Goal: Task Accomplishment & Management: Use online tool/utility

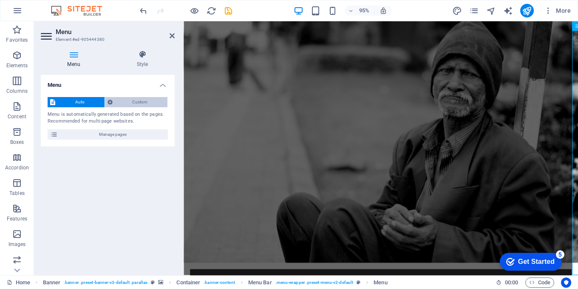
click at [133, 102] on span "Custom" at bounding box center [140, 102] width 50 height 10
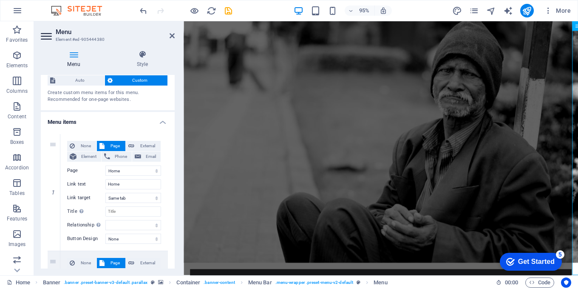
scroll to position [43, 0]
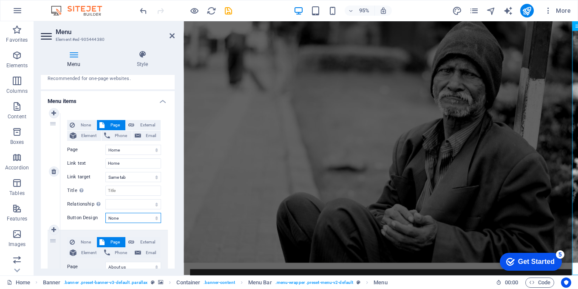
click at [137, 218] on select "None Default Primary Secondary" at bounding box center [133, 218] width 56 height 10
select select "default"
click at [105, 213] on select "None Default Primary Secondary" at bounding box center [133, 218] width 56 height 10
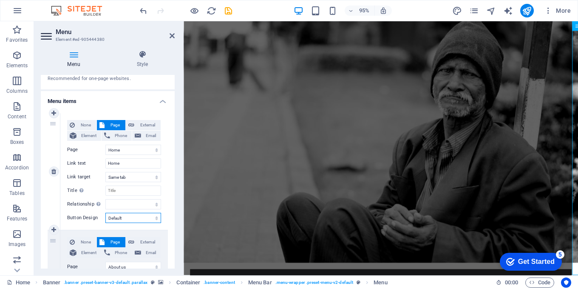
select select
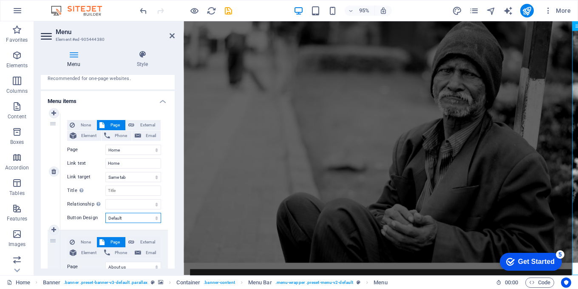
select select
click at [140, 217] on select "None Default Primary Secondary" at bounding box center [133, 218] width 56 height 10
select select
click at [105, 213] on select "None Default Primary Secondary" at bounding box center [133, 218] width 56 height 10
select select
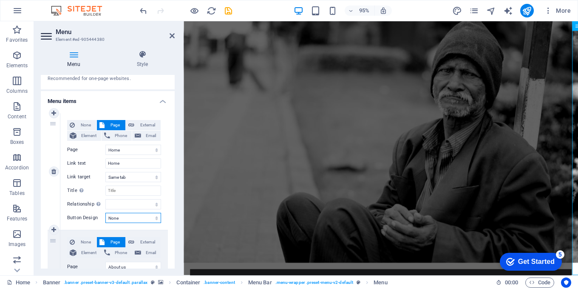
select select
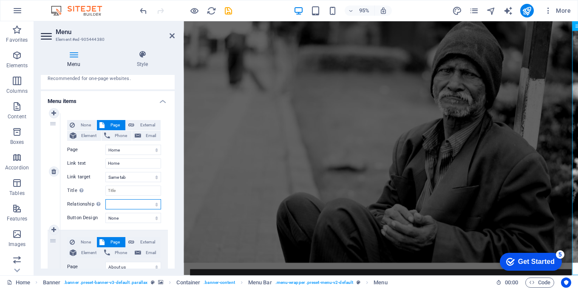
click at [126, 204] on select "alternate author bookmark external help license next nofollow noreferrer noopen…" at bounding box center [133, 204] width 56 height 10
click at [118, 205] on select "alternate author bookmark external help license next nofollow noreferrer noopen…" at bounding box center [133, 204] width 56 height 10
click at [121, 190] on input "Title Additional link description, should not be the same as the link text. The…" at bounding box center [133, 190] width 56 height 10
click at [124, 178] on select "New tab Same tab Overlay" at bounding box center [133, 177] width 56 height 10
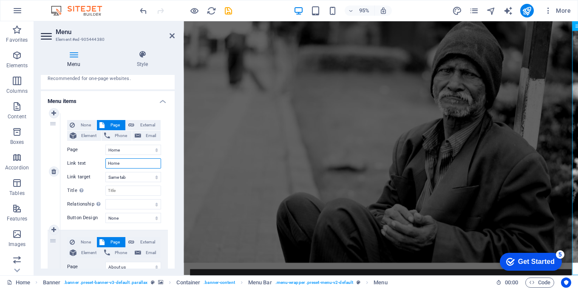
click at [124, 165] on input "Home" at bounding box center [133, 163] width 56 height 10
click at [124, 152] on select "Home About us What we do Projects Volunteers Donate Legal Notice Privacy" at bounding box center [133, 150] width 56 height 10
click at [128, 150] on select "Home About us What we do Projects Volunteers Donate Legal Notice Privacy" at bounding box center [133, 150] width 56 height 10
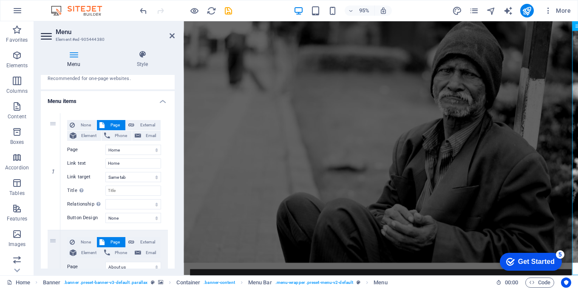
click at [161, 100] on h4 "Menu items" at bounding box center [108, 98] width 134 height 15
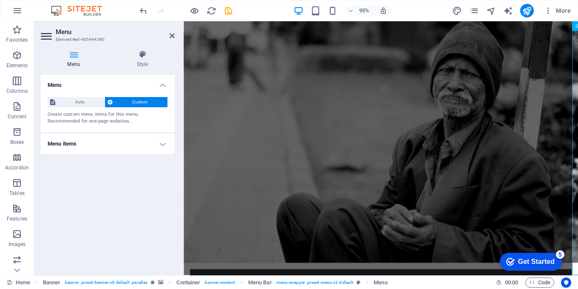
scroll to position [0, 0]
click at [155, 145] on h4 "Menu items" at bounding box center [108, 144] width 134 height 20
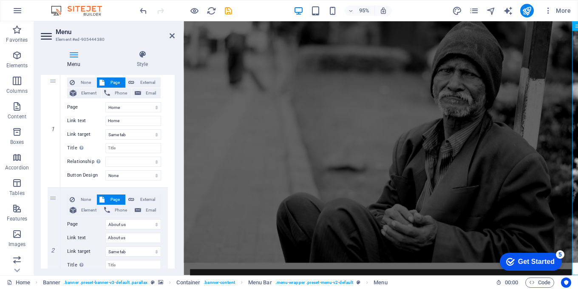
scroll to position [43, 0]
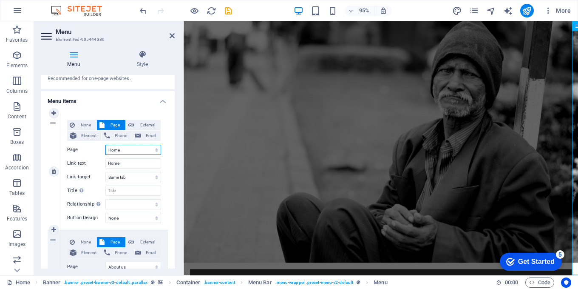
click at [138, 146] on select "Home About us What we do Projects Volunteers Donate Legal Notice Privacy" at bounding box center [133, 150] width 56 height 10
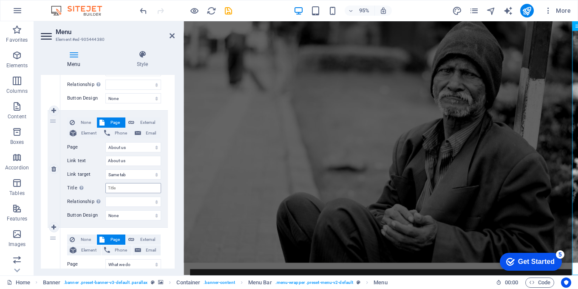
scroll to position [170, 0]
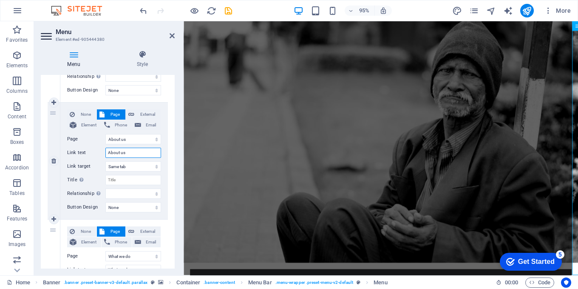
drag, startPoint x: 132, startPoint y: 154, endPoint x: 85, endPoint y: 155, distance: 47.7
click at [85, 155] on div "Link text About us" at bounding box center [114, 153] width 94 height 10
paste input "Breshka Entertainment is an independent film and television production company …"
type input "Breshka Entertainment is an independent film and television production company …"
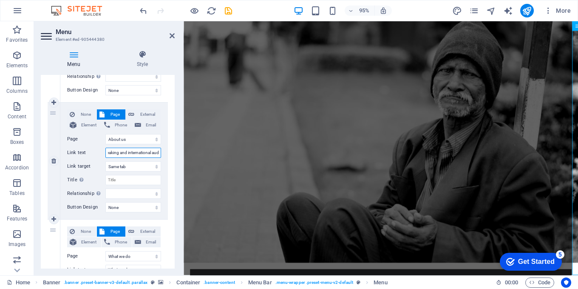
select select
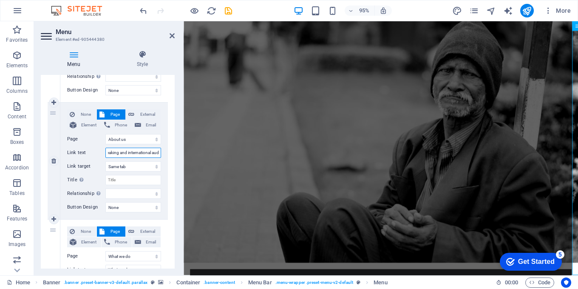
select select
type input "Breshka Entertainment is an independent film and television production company …"
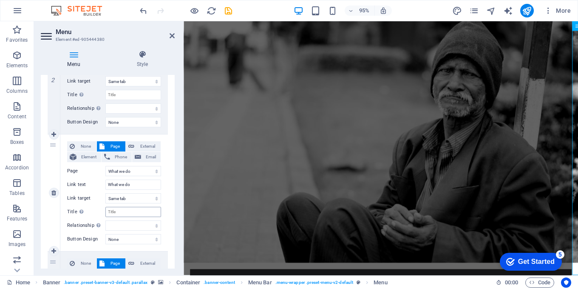
scroll to position [298, 0]
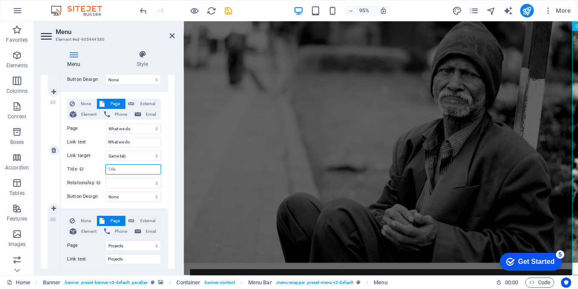
click at [119, 168] on input "Title Additional link description, should not be the same as the link text. The…" at bounding box center [133, 169] width 56 height 10
paste input "Founded by artists and professionals in the field, Breshka Entertainment repres…"
select select
type input "Founded by artists and professionals in the field, Breshka Entertainment repres…"
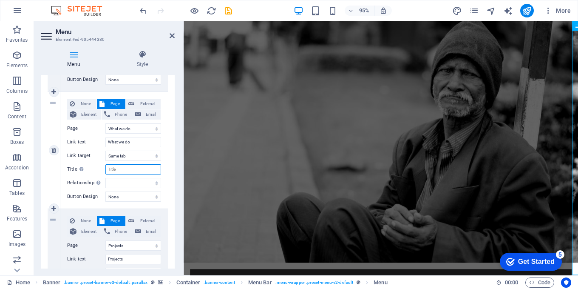
select select
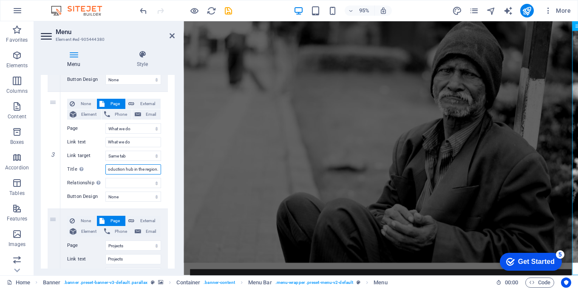
select select
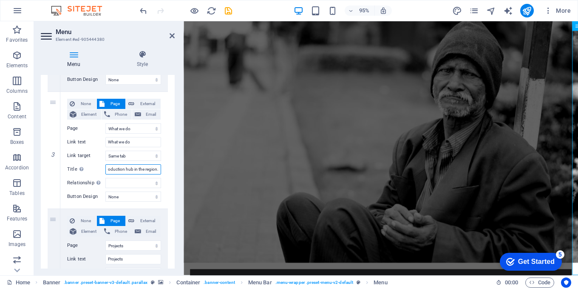
select select
type input "Founded by artists and professionals in the field, Breshka Entertainment repres…"
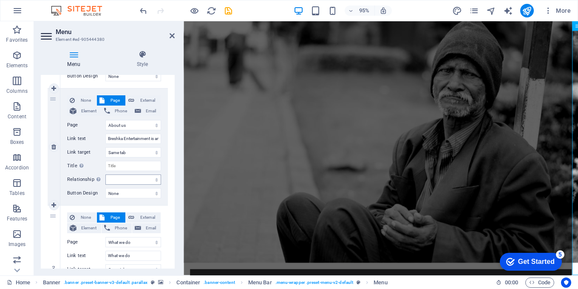
scroll to position [170, 0]
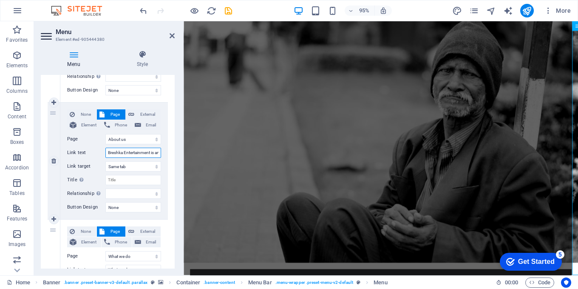
click at [118, 152] on input "Breshka Entertainment is an independent film and television production company …" at bounding box center [133, 153] width 56 height 10
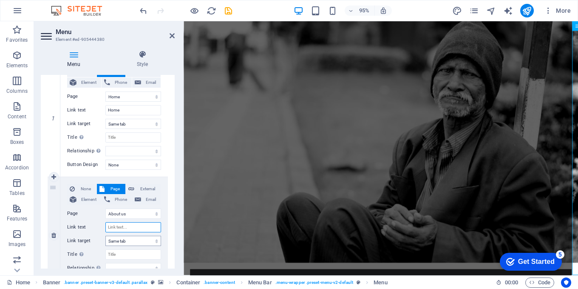
scroll to position [85, 0]
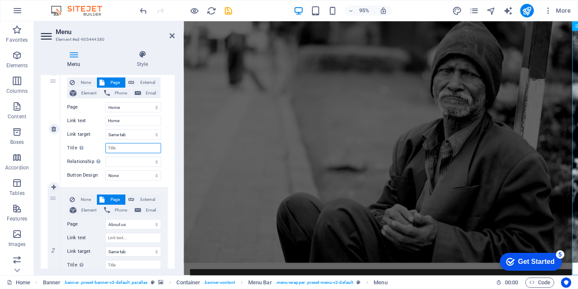
select select
type input "About us"
select select
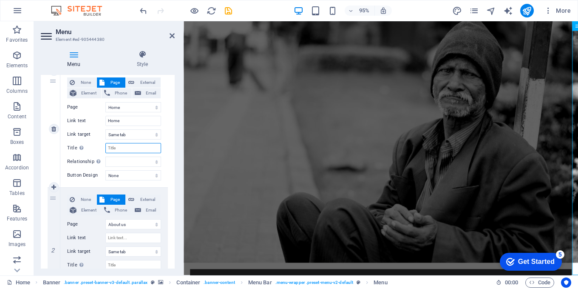
select select
click at [120, 149] on input "Title Additional link description, should not be the same as the link text. The…" at bounding box center [133, 148] width 56 height 10
paste input "Breshka Entertainment is an independent film and television production company …"
type input "Breshka Entertainment is an independent film and television production company …"
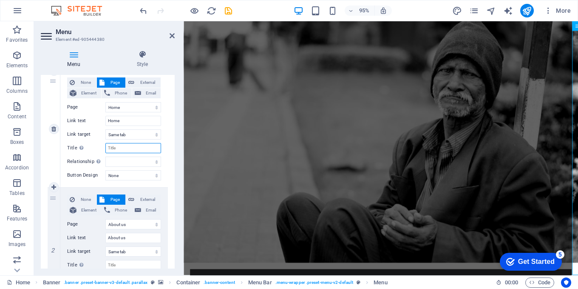
select select
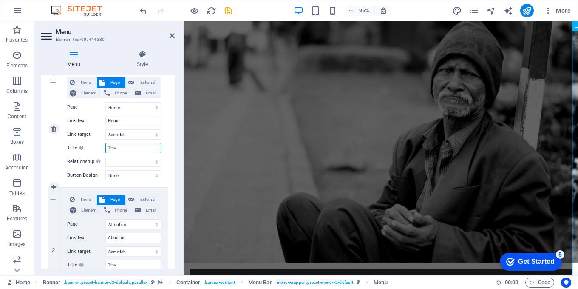
select select
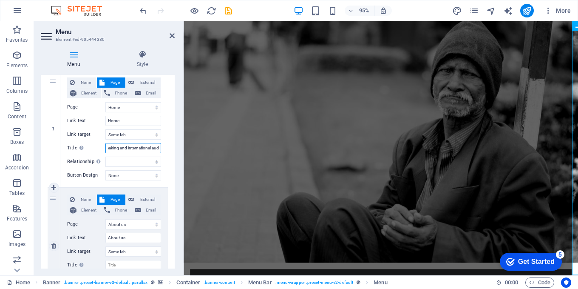
select select
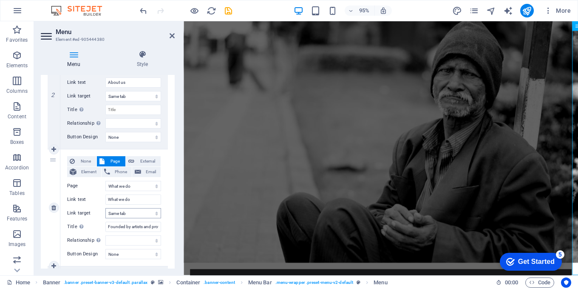
scroll to position [255, 0]
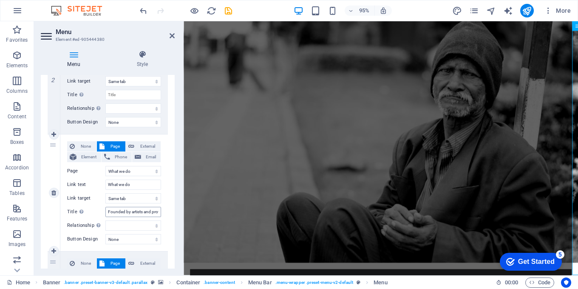
type input "Breshka Entertainment is an independent film and television production company …"
click at [123, 214] on input "Founded by artists and professionals in the field, Breshka Entertainment repres…" at bounding box center [133, 212] width 56 height 10
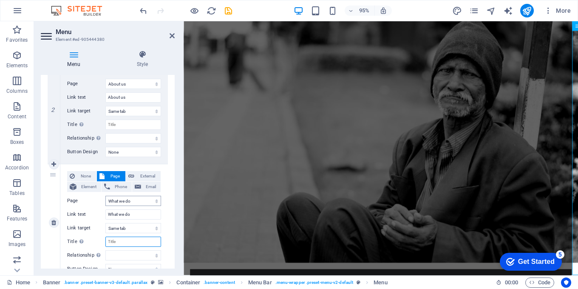
scroll to position [213, 0]
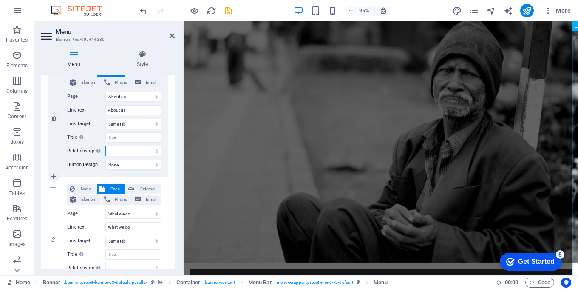
click at [117, 150] on select "alternate author bookmark external help license next nofollow noreferrer noopen…" at bounding box center [133, 151] width 56 height 10
select select
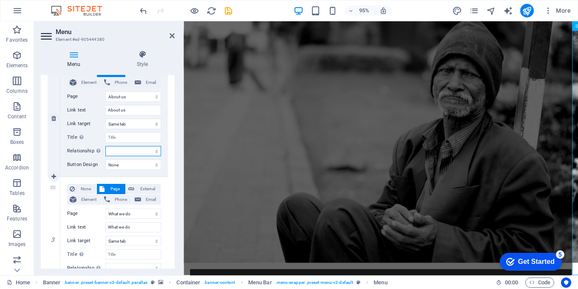
select select
click at [118, 149] on select "alternate author bookmark external help license next nofollow noreferrer noopen…" at bounding box center [133, 151] width 56 height 10
click at [117, 135] on input "Title Additional link description, should not be the same as the link text. The…" at bounding box center [133, 137] width 56 height 10
paste input "Founded by artists and professionals in the field, Breshka Entertainment repres…"
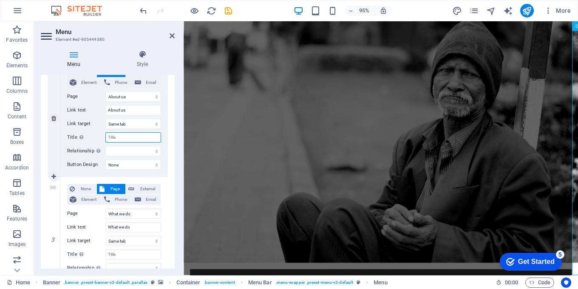
select select
type input "Founded by artists and professionals in the field, Breshka Entertainment repres…"
select select
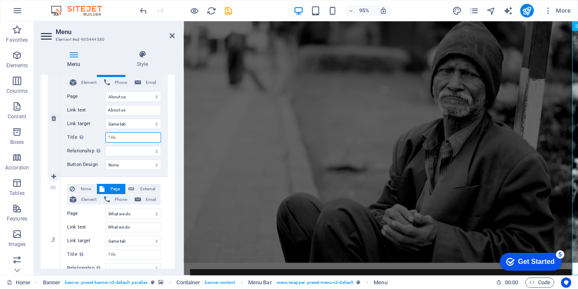
select select
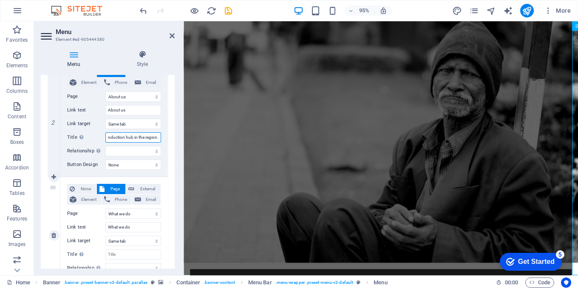
select select
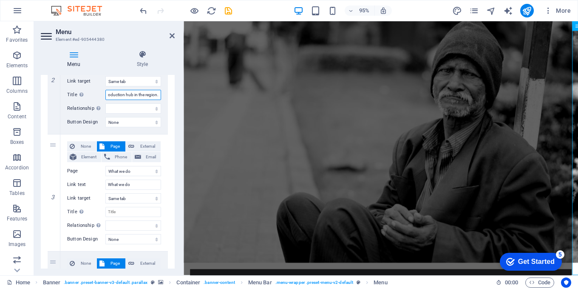
scroll to position [298, 0]
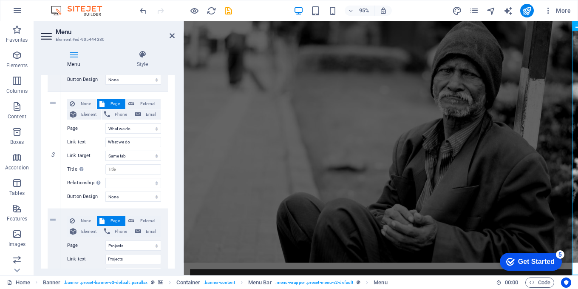
type input "Founded by artists and professionals in the field, Breshka Entertainment repres…"
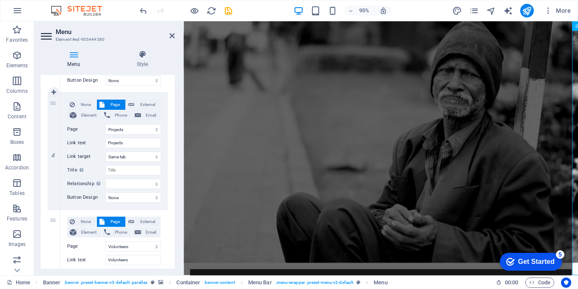
scroll to position [425, 0]
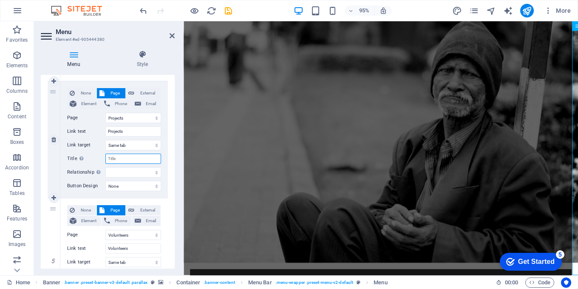
click at [124, 157] on input "Title Additional link description, should not be the same as the link text. The…" at bounding box center [133, 159] width 56 height 10
paste input "Comedy Series & TV Shows “Mobi Shop” – a comedy series set in a phone repair sh…"
select select
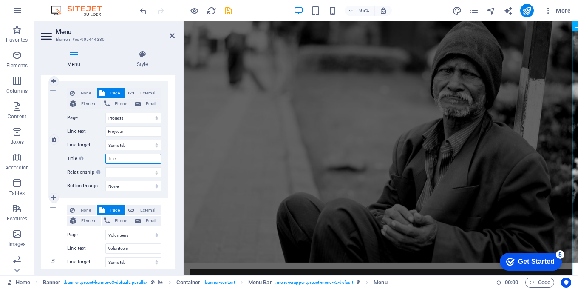
type input "Comedy Series & TV Shows “Mobi Shop” – a comedy series set in a phone repair sh…"
select select
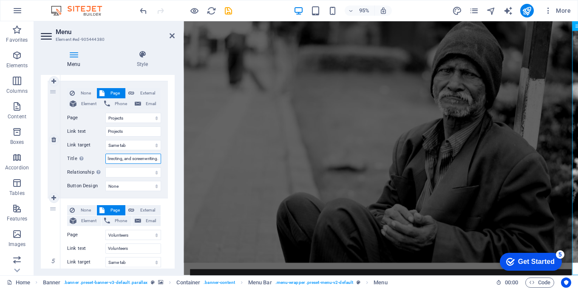
select select
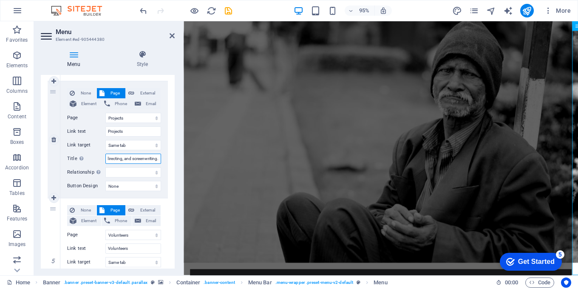
select select
type input "Comedy Series & TV Shows “Mobi Shop” – a comedy series set in a phone repair sh…"
click at [140, 173] on select "alternate author bookmark external help license next nofollow noreferrer noopen…" at bounding box center [133, 172] width 56 height 10
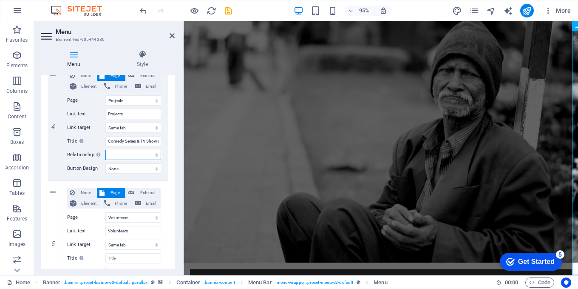
scroll to position [485, 0]
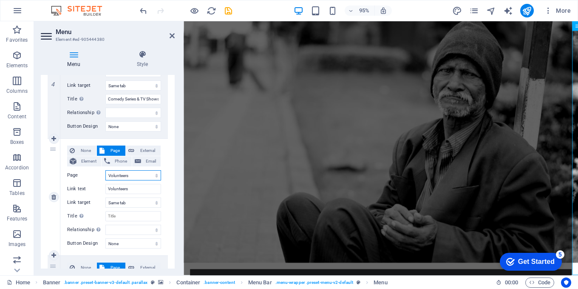
click at [142, 176] on select "Home About us What we do Projects Volunteers Donate Legal Notice Privacy" at bounding box center [133, 175] width 56 height 10
click at [165, 232] on div "None Page External Element Phone Email Page Home About us What we do Projects V…" at bounding box center [114, 197] width 108 height 117
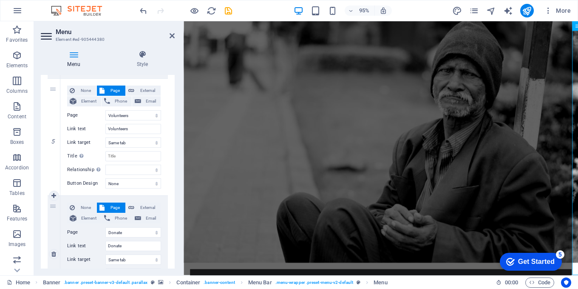
scroll to position [612, 0]
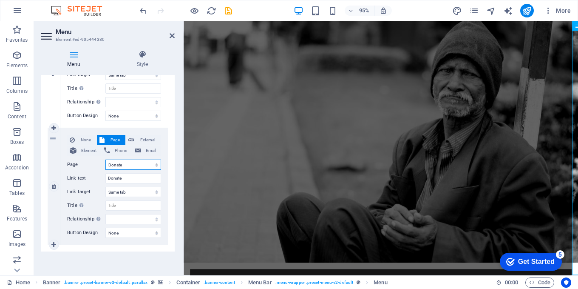
click at [131, 165] on select "Home About us What we do Projects Volunteers Donate Legal Notice Privacy" at bounding box center [133, 165] width 56 height 10
click at [165, 162] on div "None Page External Element Phone Email Page Home About us What we do Projects V…" at bounding box center [114, 186] width 108 height 117
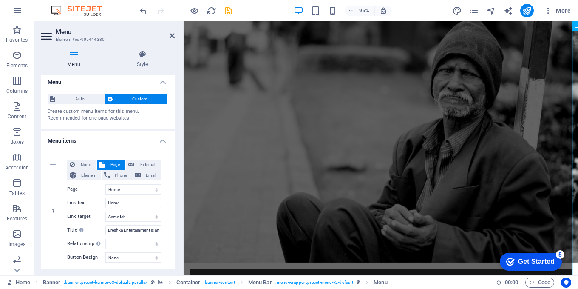
scroll to position [0, 0]
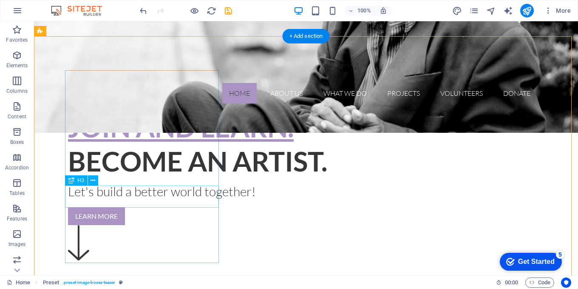
scroll to position [255, 0]
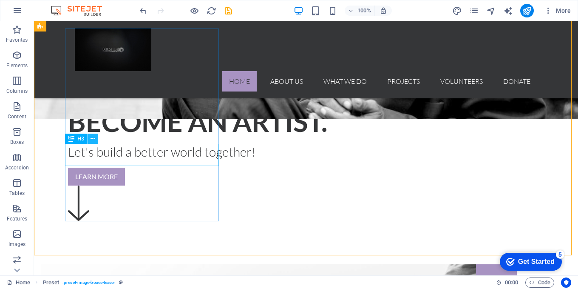
click at [95, 136] on icon at bounding box center [93, 138] width 5 height 9
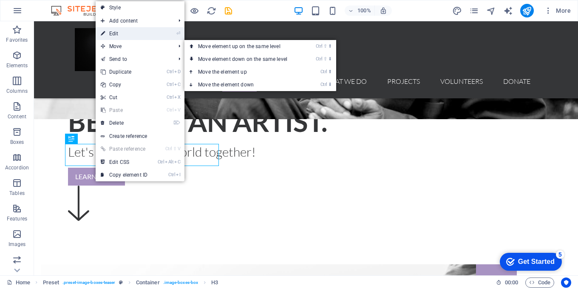
click at [135, 34] on link "⏎ Edit" at bounding box center [124, 33] width 57 height 13
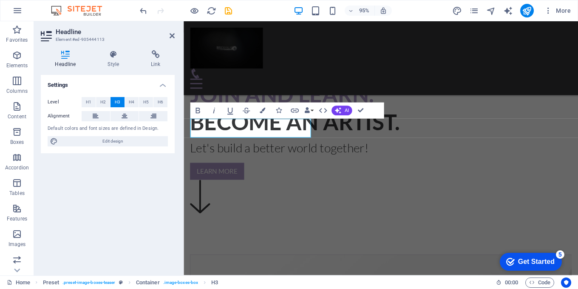
scroll to position [267, 0]
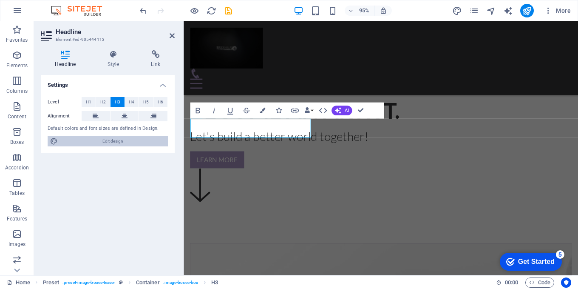
click at [128, 141] on span "Edit design" at bounding box center [112, 141] width 105 height 10
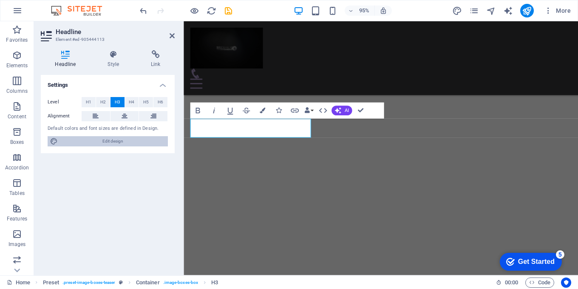
select select "rem"
select select "300"
select select "px"
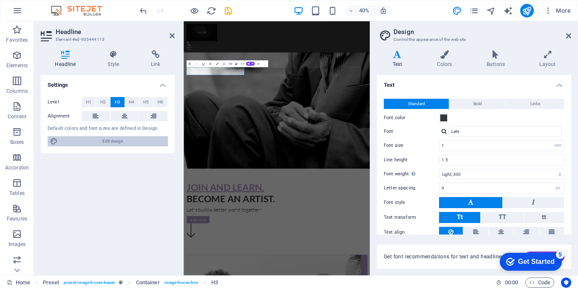
click at [128, 141] on span "Edit design" at bounding box center [112, 141] width 105 height 10
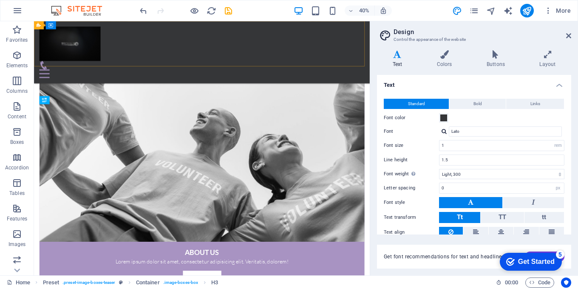
scroll to position [312, 0]
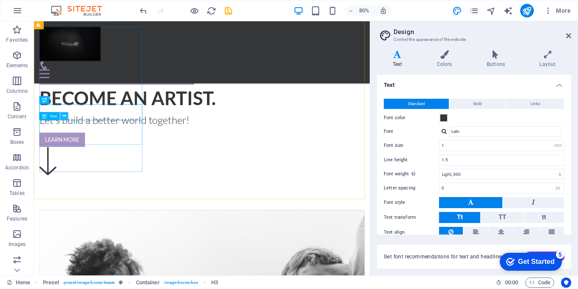
click at [63, 116] on icon at bounding box center [65, 115] width 4 height 7
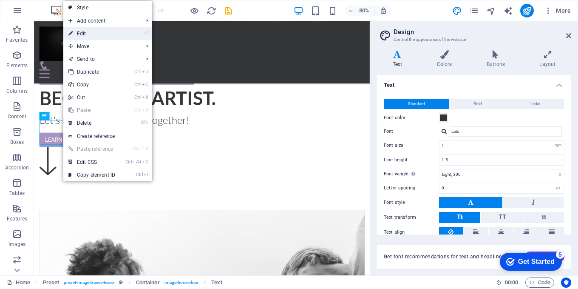
click at [92, 33] on link "⏎ Edit" at bounding box center [91, 33] width 57 height 13
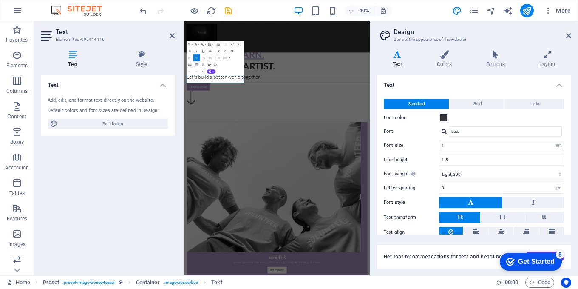
click at [53, 97] on div "Add, edit, and format text directly on the website." at bounding box center [108, 100] width 120 height 7
click at [48, 101] on div "Add, edit, and format text directly on the website." at bounding box center [108, 100] width 120 height 7
click at [103, 119] on span "Edit design" at bounding box center [112, 124] width 105 height 10
click at [105, 102] on div "Add, edit, and format text directly on the website." at bounding box center [108, 100] width 120 height 7
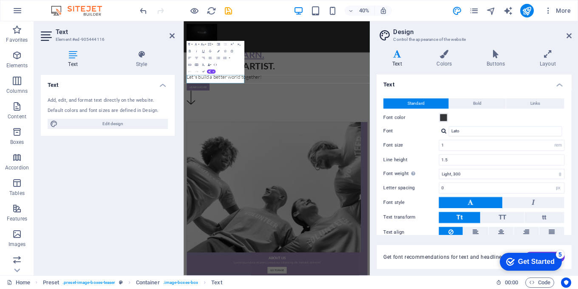
click at [105, 102] on div "Add, edit, and format text directly on the website." at bounding box center [108, 100] width 120 height 7
click at [111, 97] on div "Add, edit, and format text directly on the website." at bounding box center [108, 100] width 120 height 7
drag, startPoint x: 49, startPoint y: 100, endPoint x: 146, endPoint y: 101, distance: 97.4
click at [146, 101] on div "Add, edit, and format text directly on the website." at bounding box center [108, 100] width 120 height 7
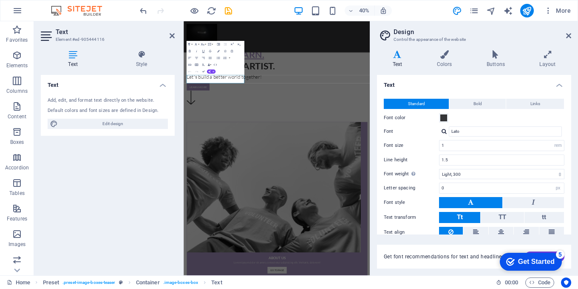
drag, startPoint x: 56, startPoint y: 110, endPoint x: 130, endPoint y: 113, distance: 74.5
click at [123, 111] on div "Add, edit, and format text directly on the website. Default colors and font siz…" at bounding box center [108, 113] width 134 height 46
click at [170, 36] on icon at bounding box center [172, 35] width 5 height 7
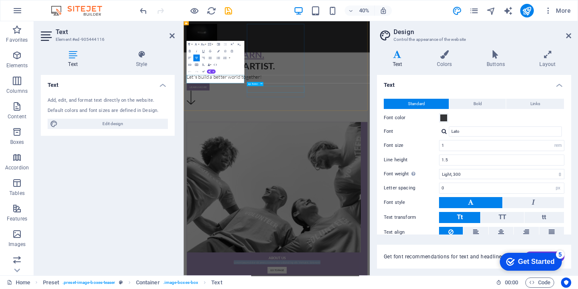
drag, startPoint x: 199, startPoint y: 162, endPoint x: 354, endPoint y: 192, distance: 157.2
drag, startPoint x: 302, startPoint y: 219, endPoint x: 301, endPoint y: 223, distance: 4.3
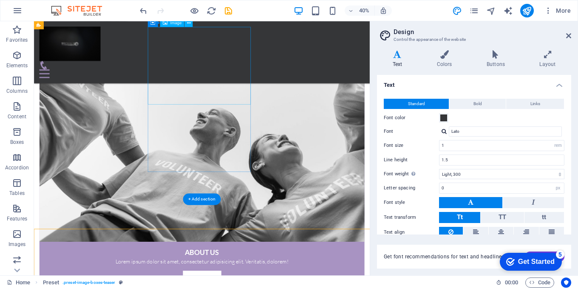
scroll to position [312, 0]
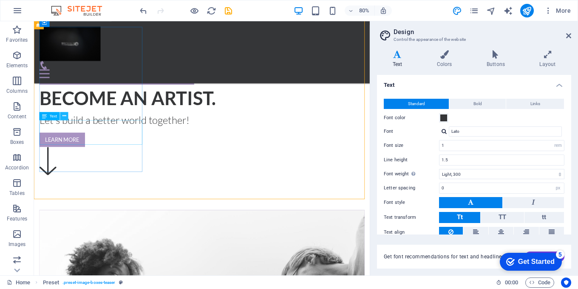
click at [66, 117] on icon at bounding box center [65, 115] width 4 height 7
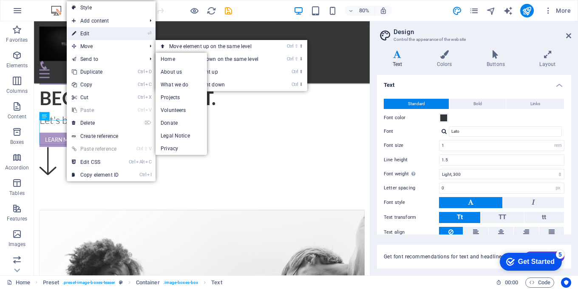
click at [106, 35] on link "⏎ Edit" at bounding box center [95, 33] width 57 height 13
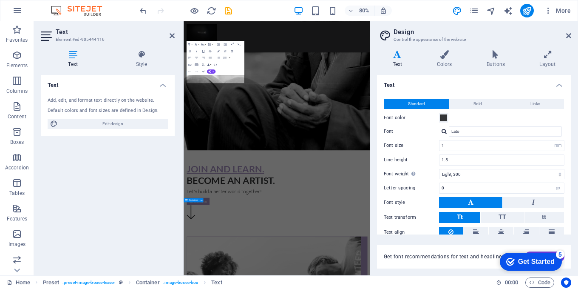
scroll to position [598, 0]
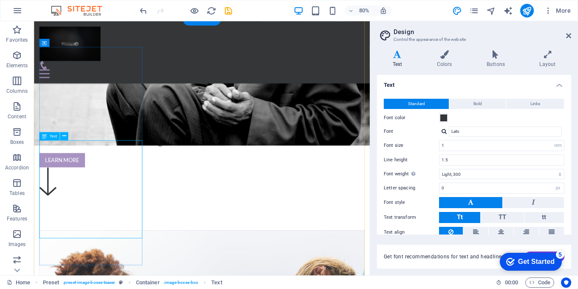
scroll to position [302, 0]
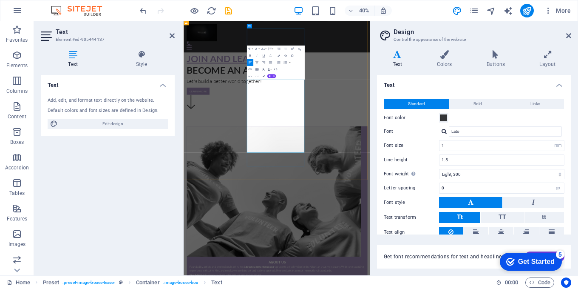
drag, startPoint x: 405, startPoint y: 269, endPoint x: 342, endPoint y: 252, distance: 65.2
drag, startPoint x: 382, startPoint y: 254, endPoint x: 410, endPoint y: 226, distance: 39.7
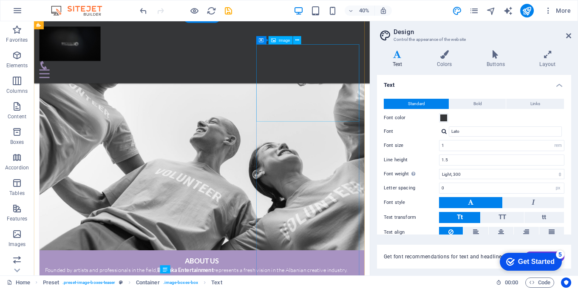
scroll to position [291, 0]
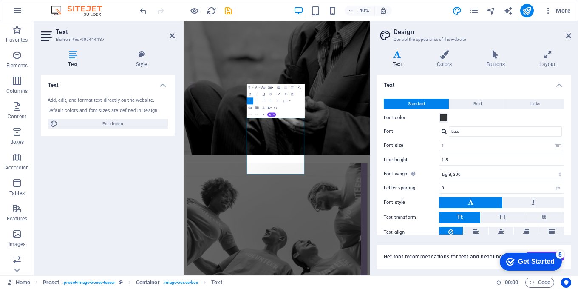
scroll to position [492, 0]
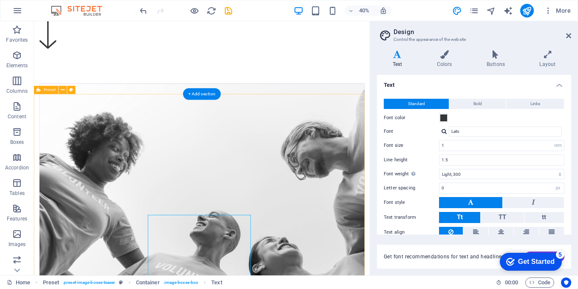
scroll to position [194, 0]
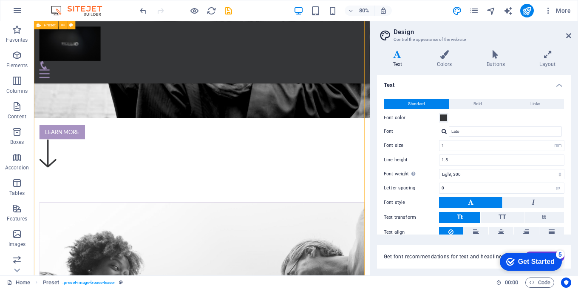
scroll to position [365, 0]
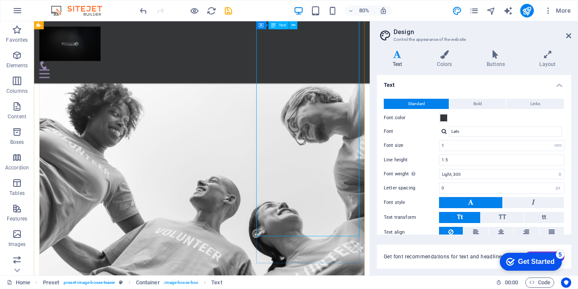
scroll to position [524, 0]
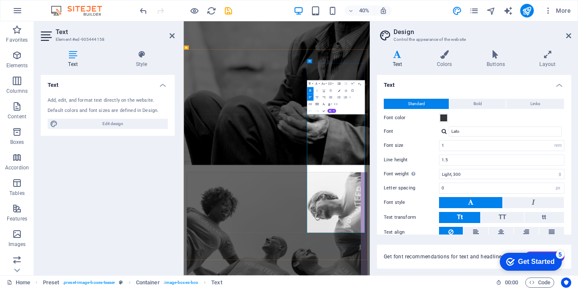
scroll to position [501, 0]
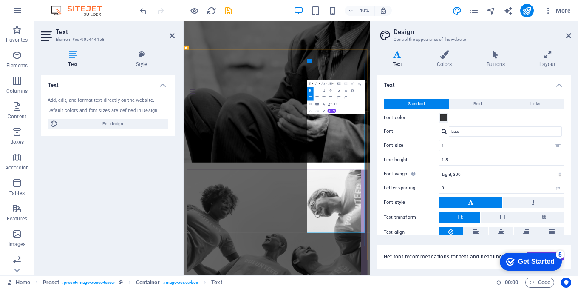
drag, startPoint x: 624, startPoint y: 517, endPoint x: 501, endPoint y: 505, distance: 123.1
drag, startPoint x: 325, startPoint y: 111, endPoint x: 362, endPoint y: 111, distance: 37.9
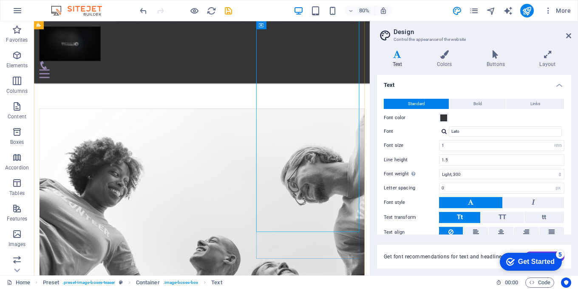
scroll to position [459, 0]
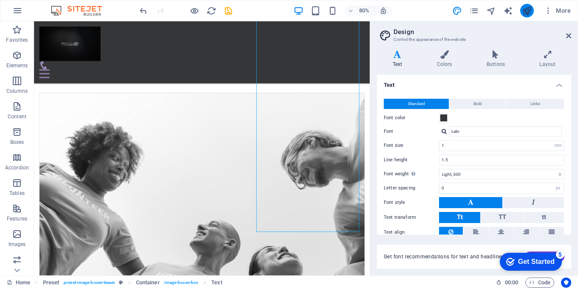
click at [0, 0] on button "publish" at bounding box center [0, 0] width 0 height 0
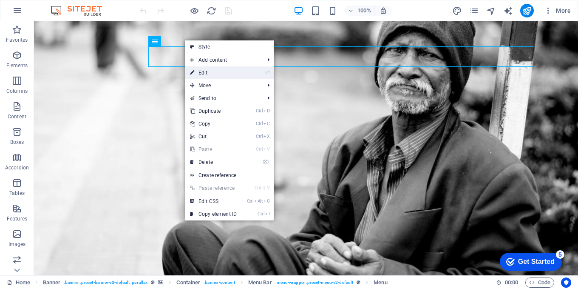
select select "3"
select select
select select "4"
select select
select select "5"
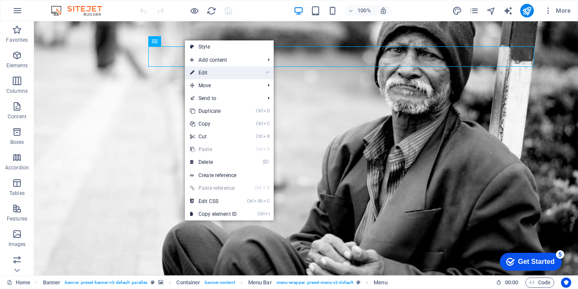
select select
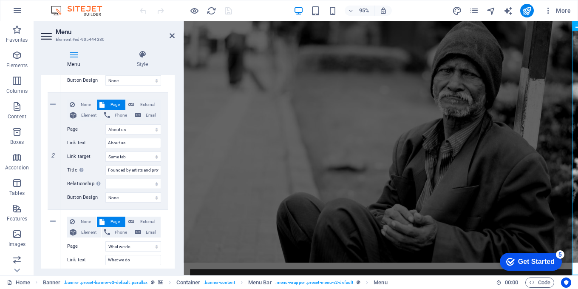
scroll to position [213, 0]
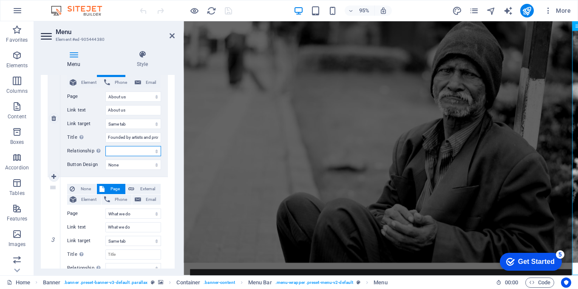
click at [126, 152] on select "alternate author bookmark external help license next nofollow noreferrer noopen…" at bounding box center [133, 151] width 56 height 10
click at [127, 151] on select "alternate author bookmark external help license next nofollow noreferrer noopen…" at bounding box center [133, 151] width 56 height 10
click at [125, 161] on select "None Default Primary Secondary" at bounding box center [133, 165] width 56 height 10
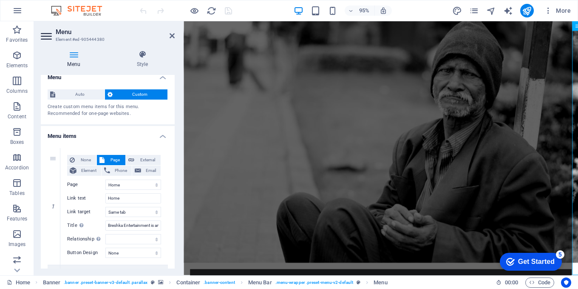
scroll to position [0, 0]
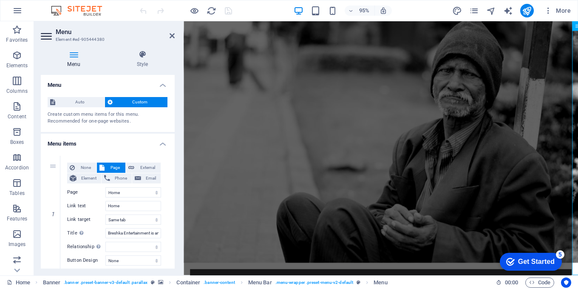
click at [135, 103] on span "Custom" at bounding box center [140, 102] width 50 height 10
click at [169, 144] on h4 "Menu items" at bounding box center [108, 141] width 134 height 15
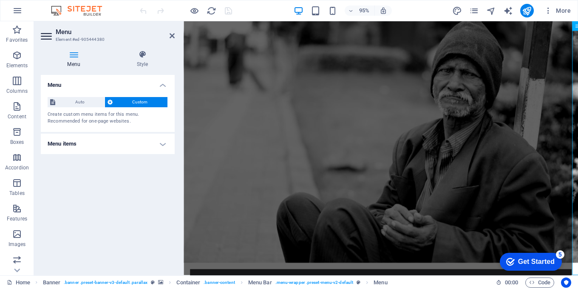
click at [145, 102] on span "Custom" at bounding box center [140, 102] width 50 height 10
drag, startPoint x: 51, startPoint y: 114, endPoint x: 116, endPoint y: 109, distance: 65.2
click at [112, 108] on div "Auto Custom Create custom menu items for this menu. Recommended for one-page we…" at bounding box center [108, 111] width 134 height 42
click at [82, 104] on span "Auto" at bounding box center [80, 102] width 44 height 10
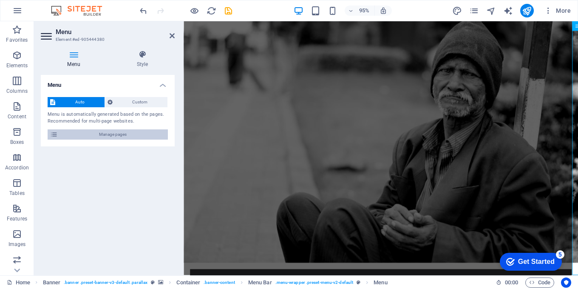
click at [111, 133] on span "Manage pages" at bounding box center [112, 134] width 105 height 10
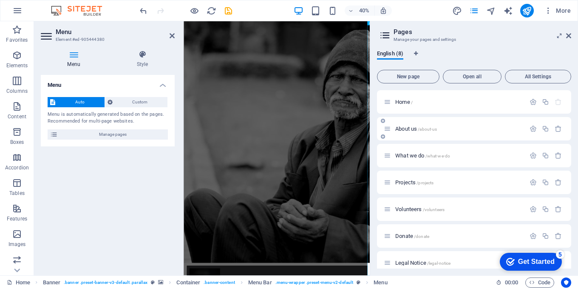
click at [432, 129] on span "/about-us" at bounding box center [427, 129] width 19 height 5
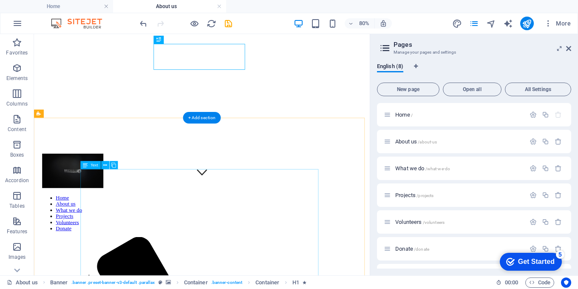
scroll to position [128, 0]
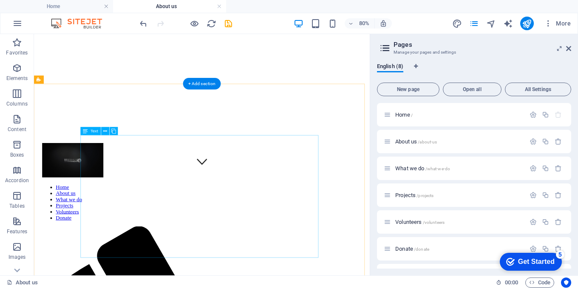
click at [106, 142] on div "Drag here to replace the existing content. Press “Ctrl” if you want to create a…" at bounding box center [202, 154] width 336 height 241
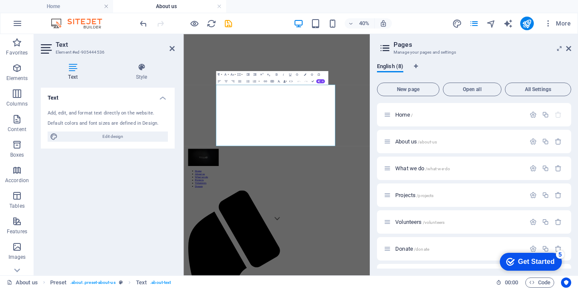
click at [106, 142] on div "Add, edit, and format text directly on the website. Default colors and font siz…" at bounding box center [108, 126] width 134 height 46
drag, startPoint x: 354, startPoint y: 194, endPoint x: 292, endPoint y: 179, distance: 63.7
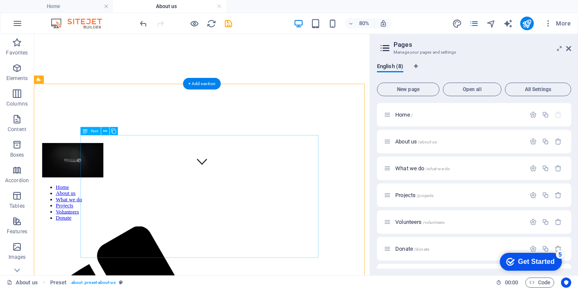
click at [220, 87] on div "+ Add section" at bounding box center [202, 83] width 38 height 11
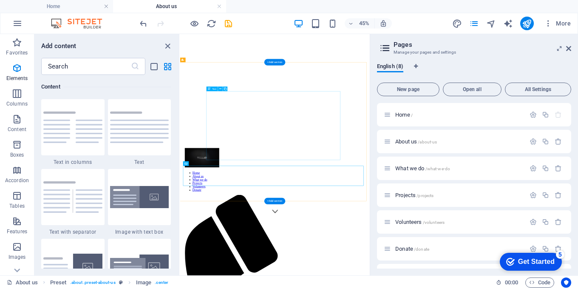
scroll to position [1488, 0]
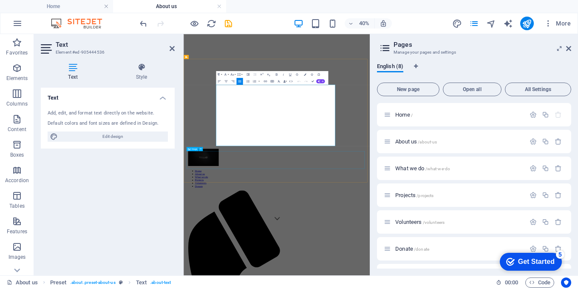
drag, startPoint x: 265, startPoint y: 167, endPoint x: 406, endPoint y: 336, distance: 219.9
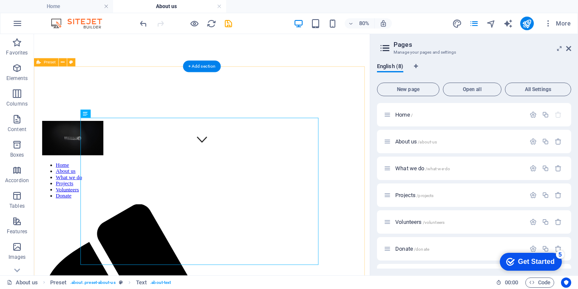
scroll to position [170, 0]
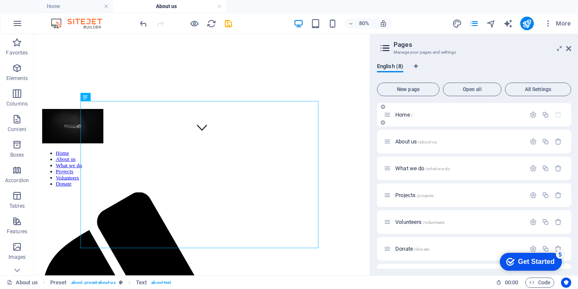
click at [414, 117] on div "Home /" at bounding box center [455, 115] width 142 height 10
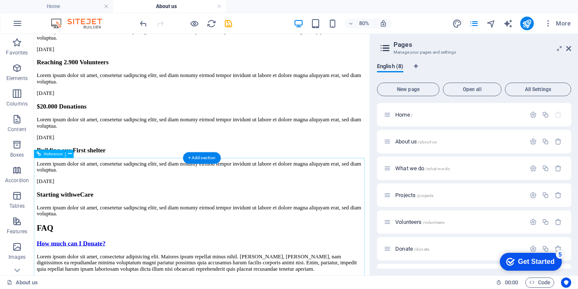
scroll to position [1829, 0]
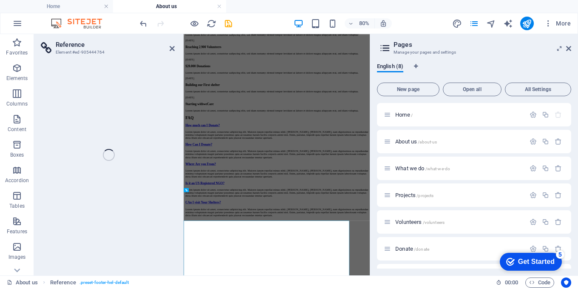
scroll to position [1510, 0]
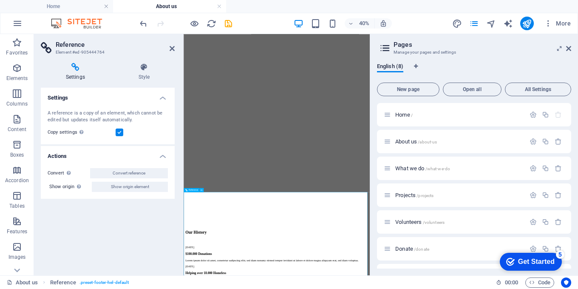
type input "Breshka"
type input "E"
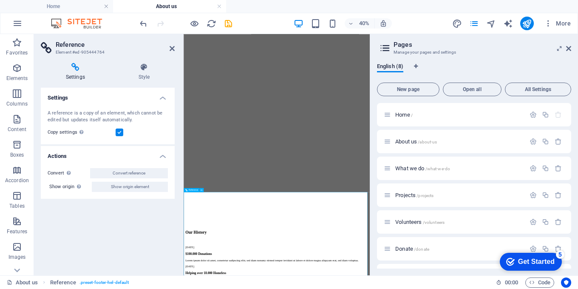
click at [147, 239] on div "Settings A reference is a copy of an element, which cannot be edited but update…" at bounding box center [108, 178] width 134 height 181
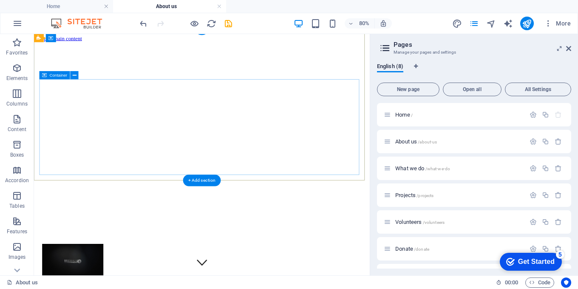
scroll to position [0, 0]
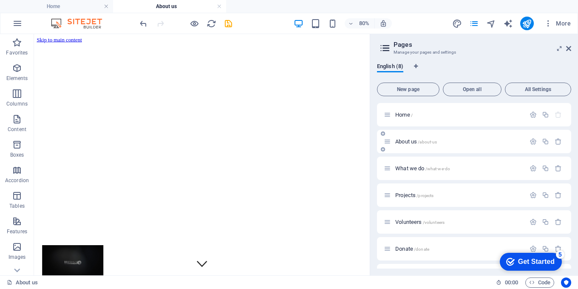
click at [419, 143] on span "/about-us" at bounding box center [427, 142] width 19 height 5
click at [410, 117] on span "Home /" at bounding box center [404, 114] width 17 height 6
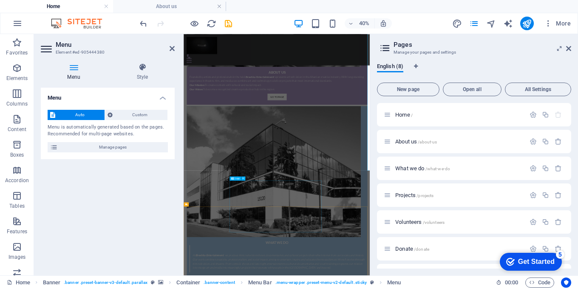
scroll to position [1099, 0]
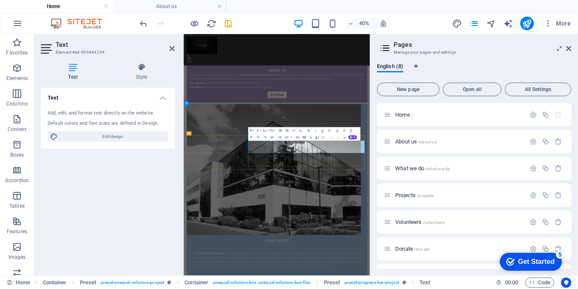
scroll to position [1099, 0]
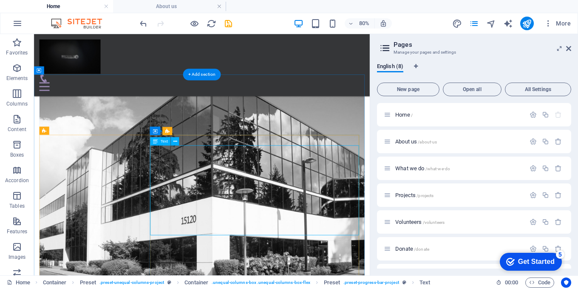
scroll to position [966, 0]
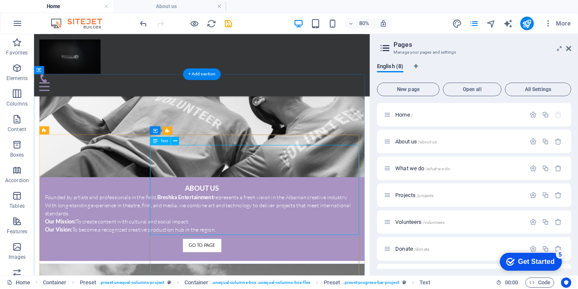
scroll to position [1171, 0]
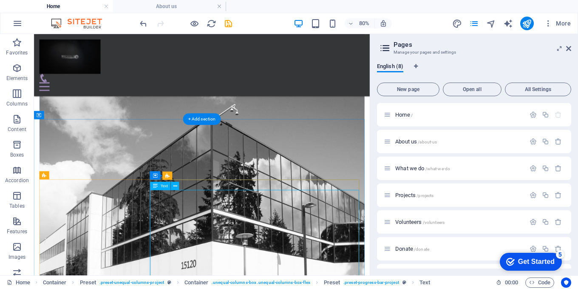
scroll to position [953, 0]
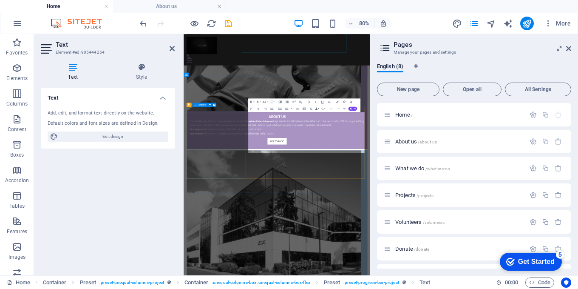
scroll to position [1171, 0]
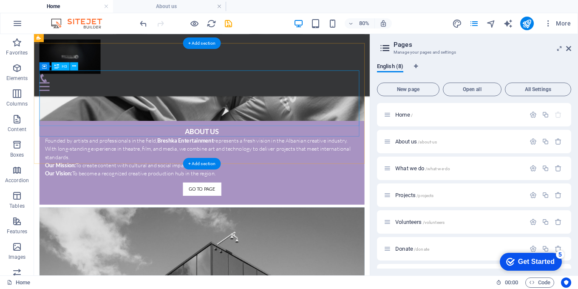
scroll to position [740, 0]
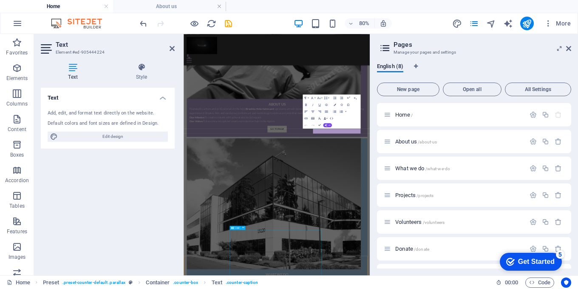
scroll to position [1011, 0]
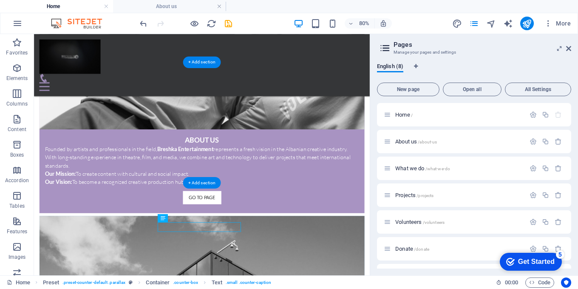
scroll to position [698, 0]
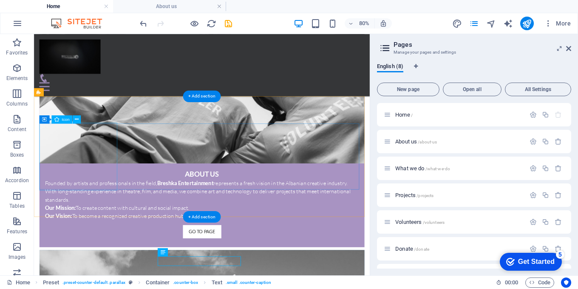
click at [51, 128] on div "H1 Banner Banner Container Container Banner Container Menu Bar Menu Banner Logo…" at bounding box center [202, 154] width 336 height 241
select select "xMidYMid"
select select "px"
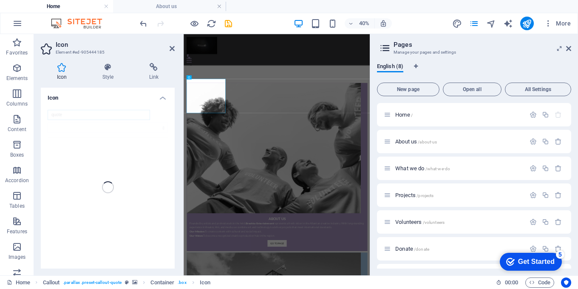
scroll to position [969, 0]
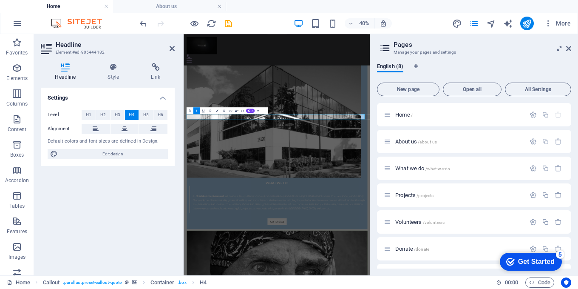
scroll to position [696, 0]
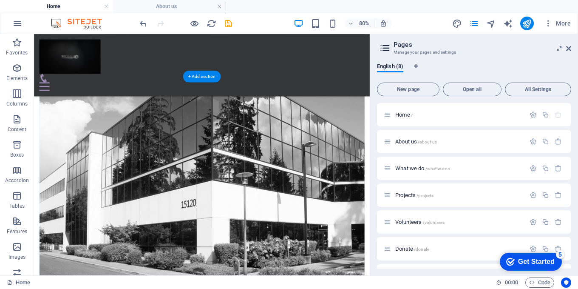
scroll to position [993, 0]
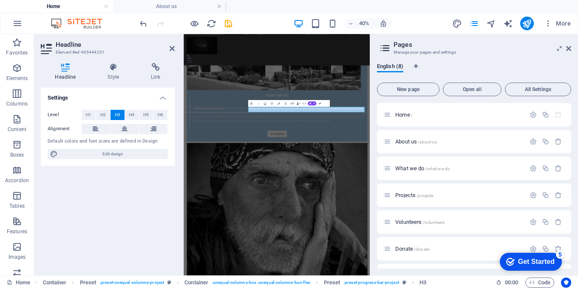
scroll to position [928, 0]
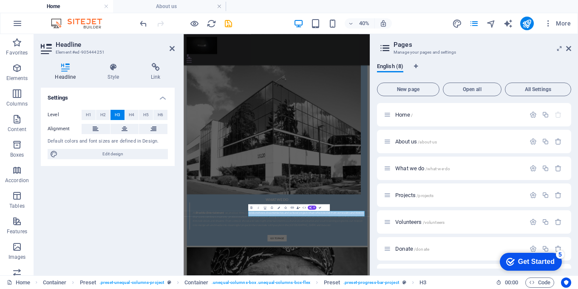
scroll to position [965, 0]
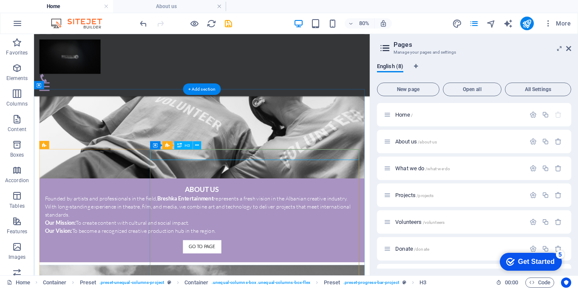
scroll to position [1188, 0]
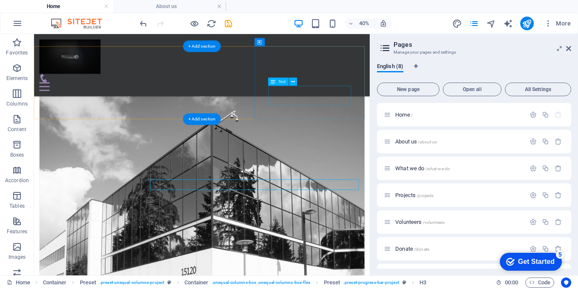
scroll to position [928, 0]
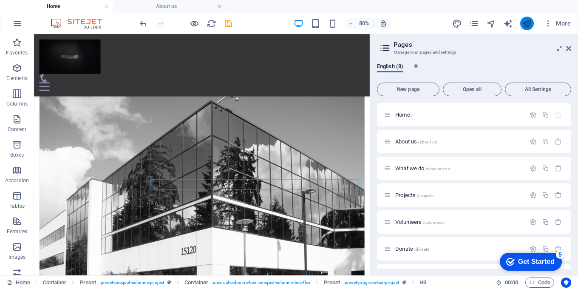
click at [530, 26] on icon "publish" at bounding box center [527, 24] width 10 height 10
